Goal: Check status: Check status

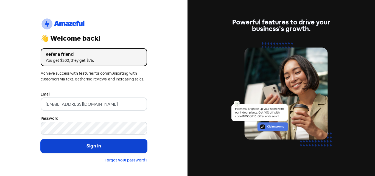
click at [101, 148] on button "Sign in" at bounding box center [94, 146] width 107 height 14
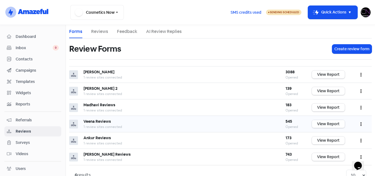
click at [326, 122] on link "View Report" at bounding box center [328, 124] width 33 height 8
click at [361, 15] on img at bounding box center [366, 12] width 10 height 10
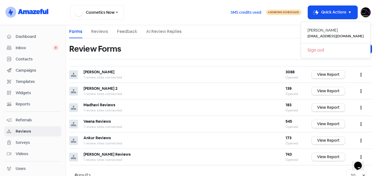
drag, startPoint x: 332, startPoint y: 50, endPoint x: 329, endPoint y: 51, distance: 3.9
click at [332, 50] on link "Sign out" at bounding box center [335, 50] width 69 height 9
